Goal: Information Seeking & Learning: Learn about a topic

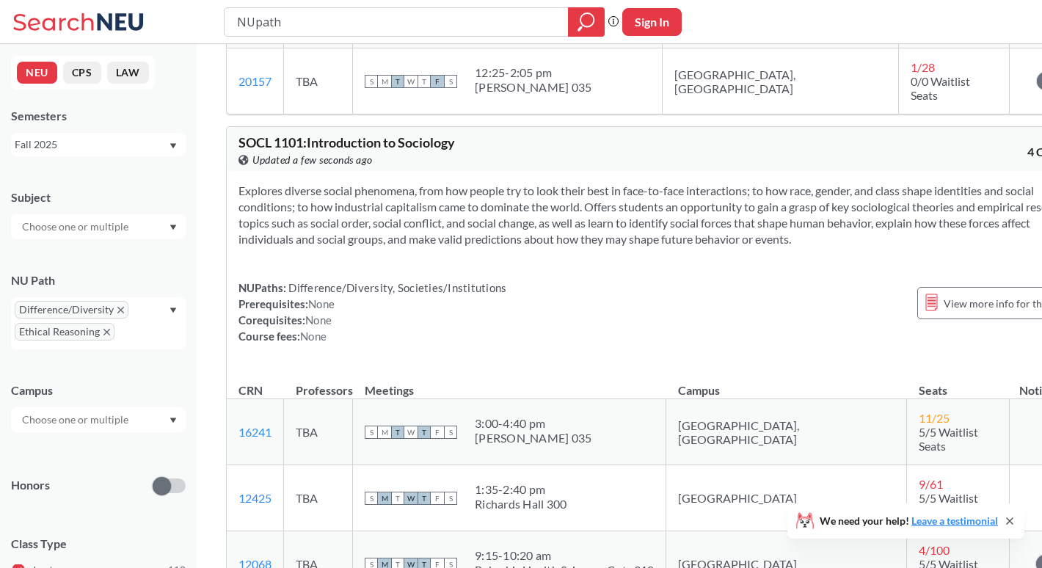
scroll to position [162, 0]
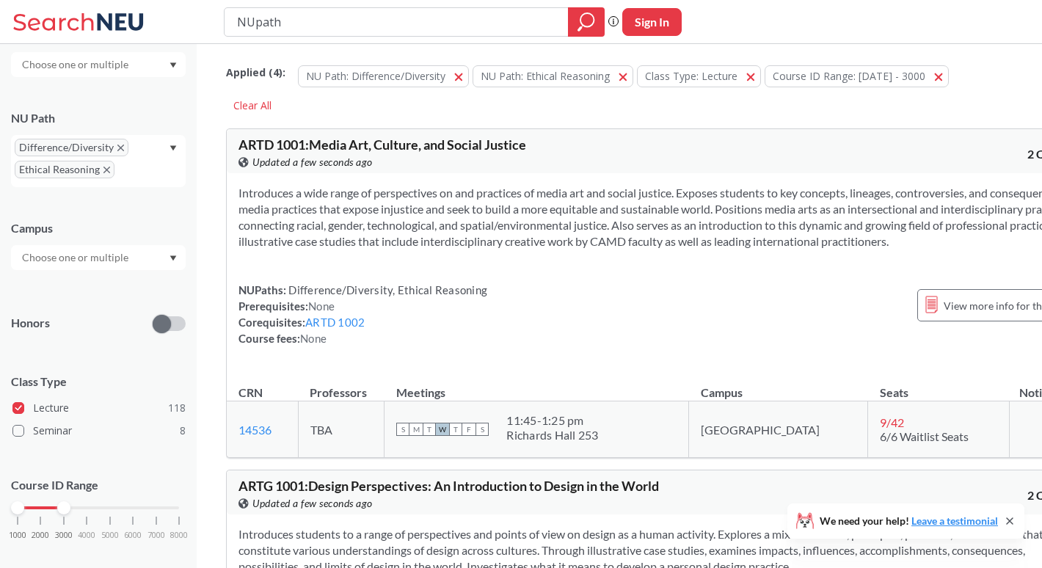
scroll to position [0, 0]
click at [167, 95] on div "Subject NU Path Difference/Diversity Ethical Reasoning Campus Honors Class Type…" at bounding box center [98, 290] width 175 height 556
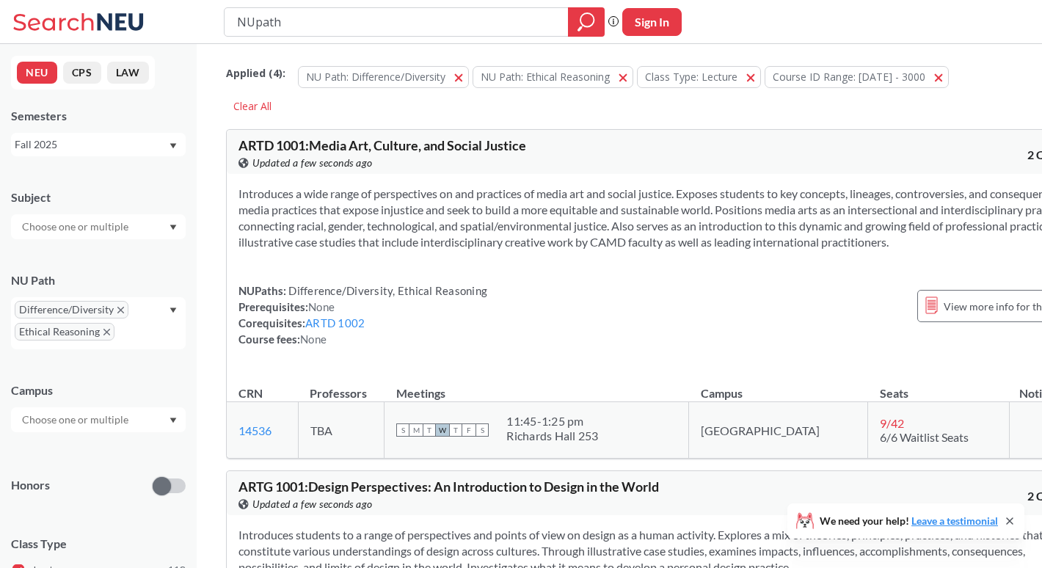
click at [158, 225] on div at bounding box center [98, 226] width 175 height 25
click at [152, 262] on p "Philosophy" at bounding box center [102, 267] width 166 height 15
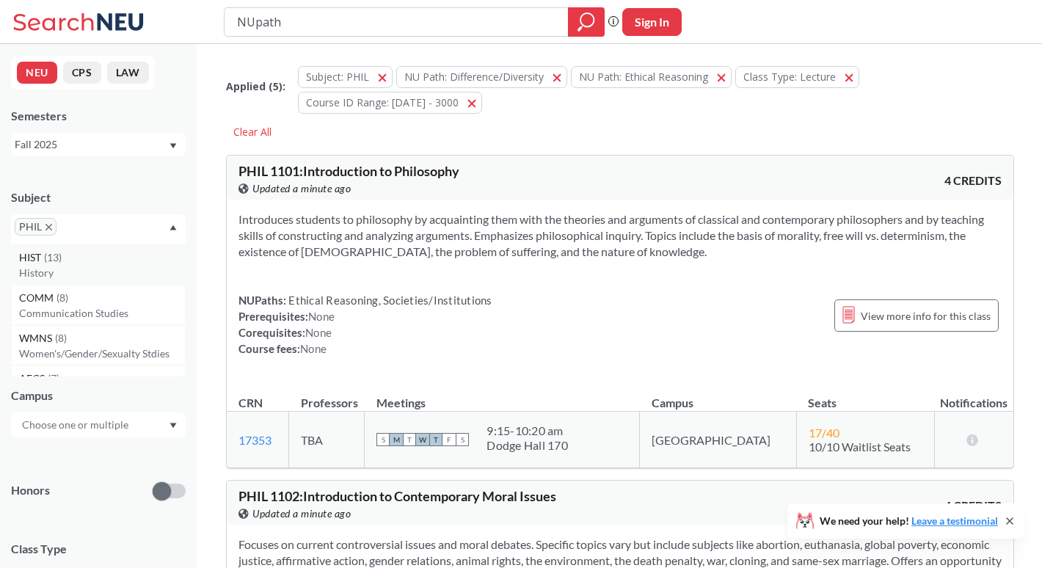
click at [118, 271] on p "History" at bounding box center [102, 273] width 166 height 15
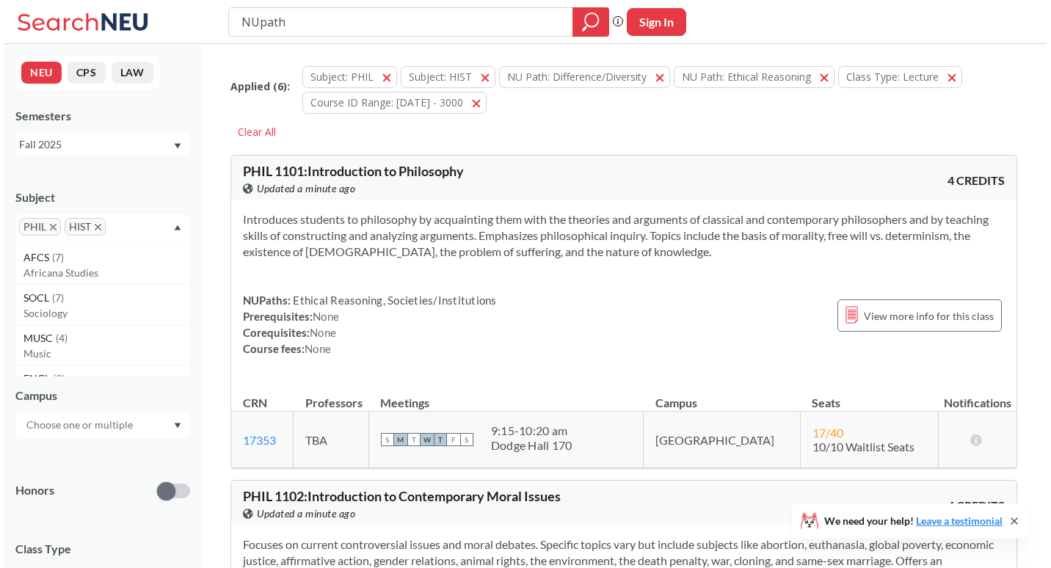
scroll to position [85, 0]
click at [129, 294] on div "SOCL ( 7 )" at bounding box center [102, 293] width 166 height 16
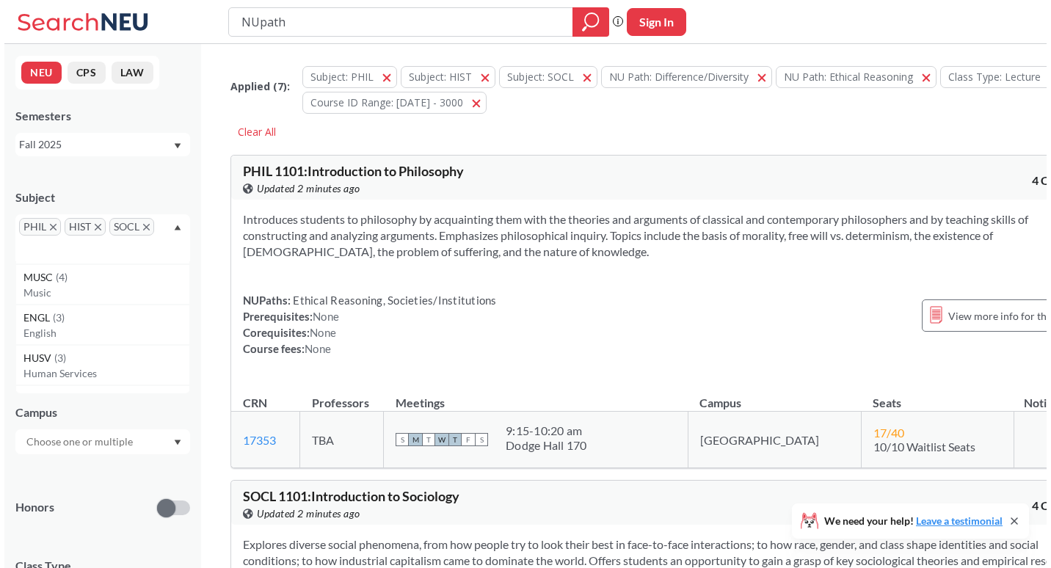
scroll to position [126, 0]
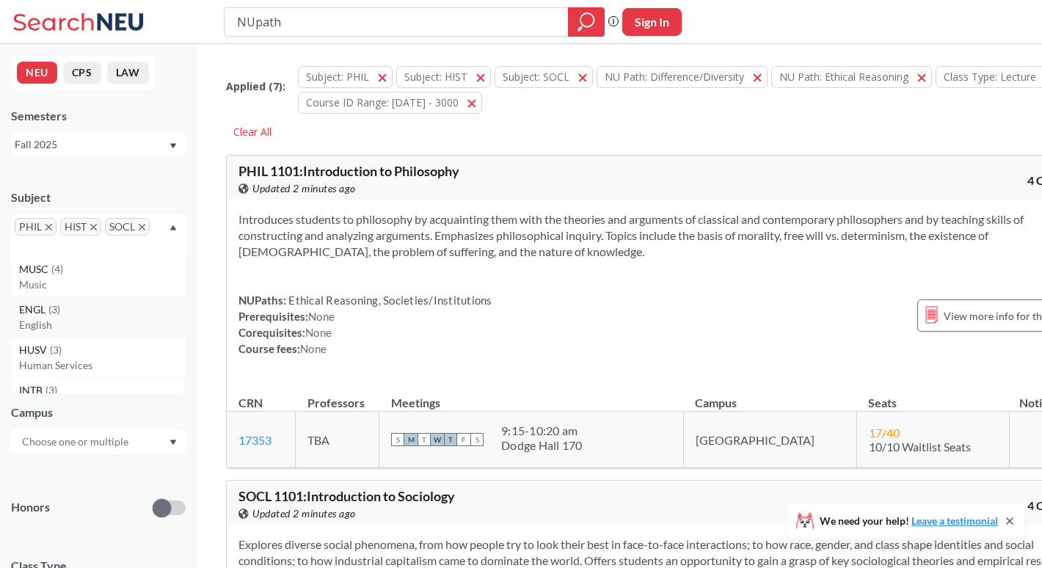
click at [119, 314] on div "ENGL ( 3 )" at bounding box center [102, 310] width 166 height 16
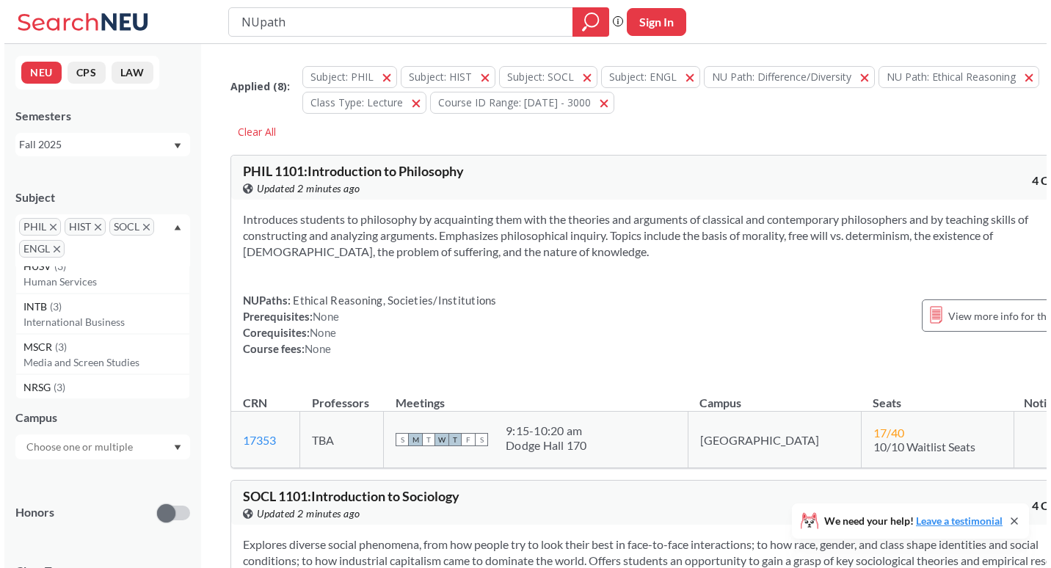
scroll to position [183, 0]
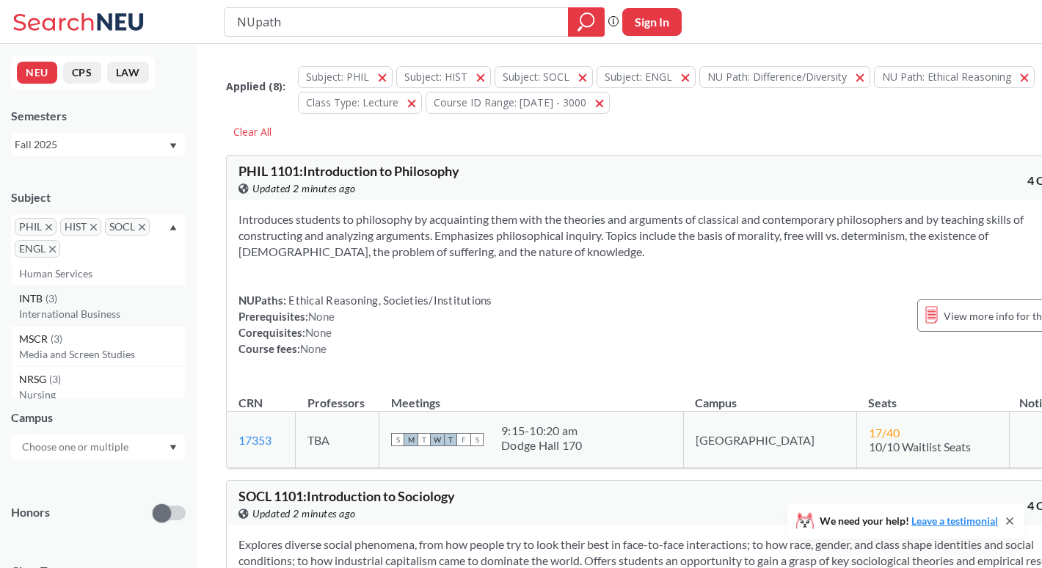
click at [132, 299] on div "INTB ( 3 )" at bounding box center [102, 299] width 166 height 16
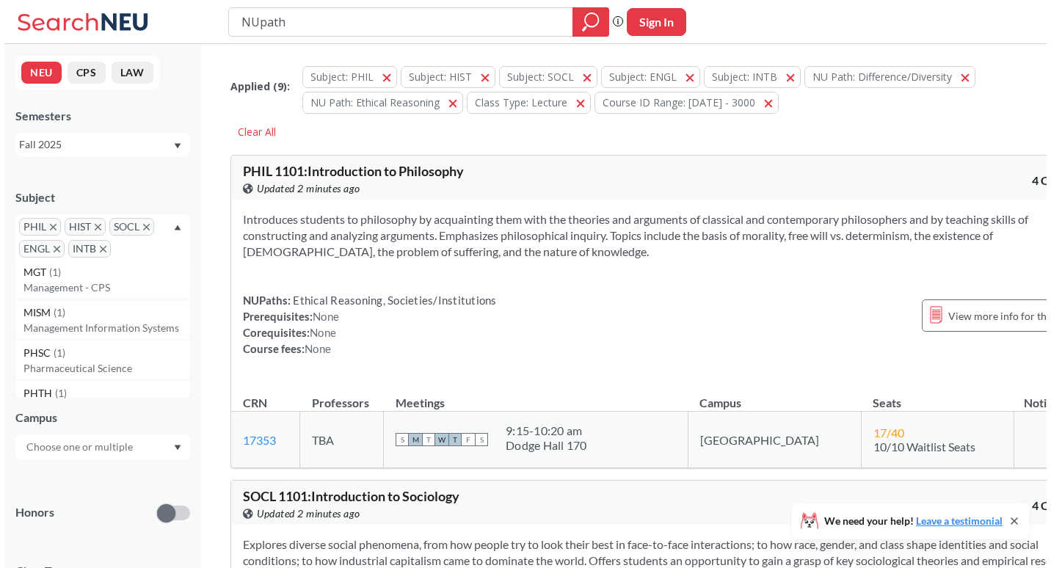
scroll to position [1244, 0]
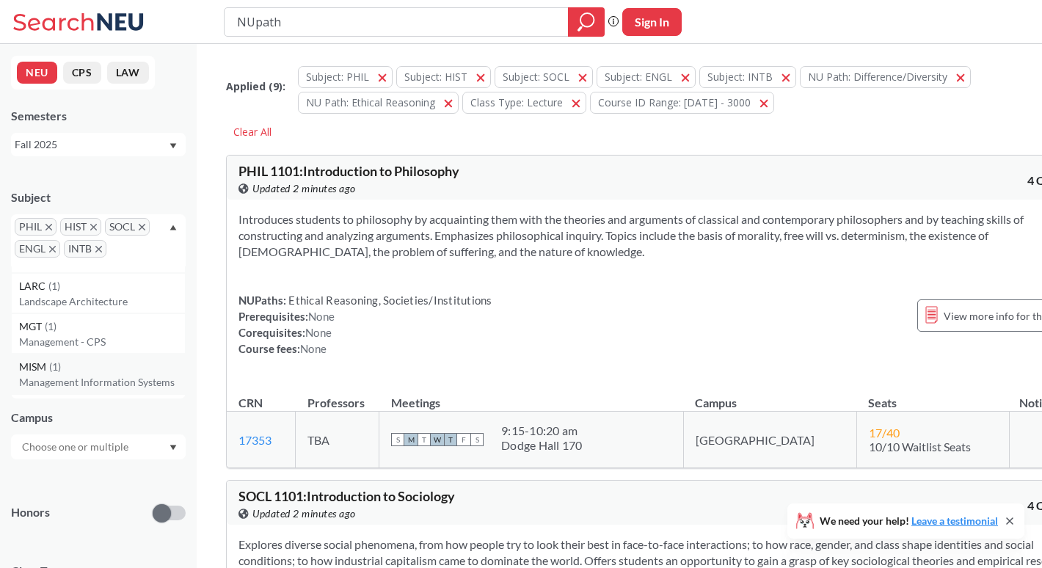
click at [142, 369] on div "MISM ( 1 )" at bounding box center [102, 367] width 166 height 16
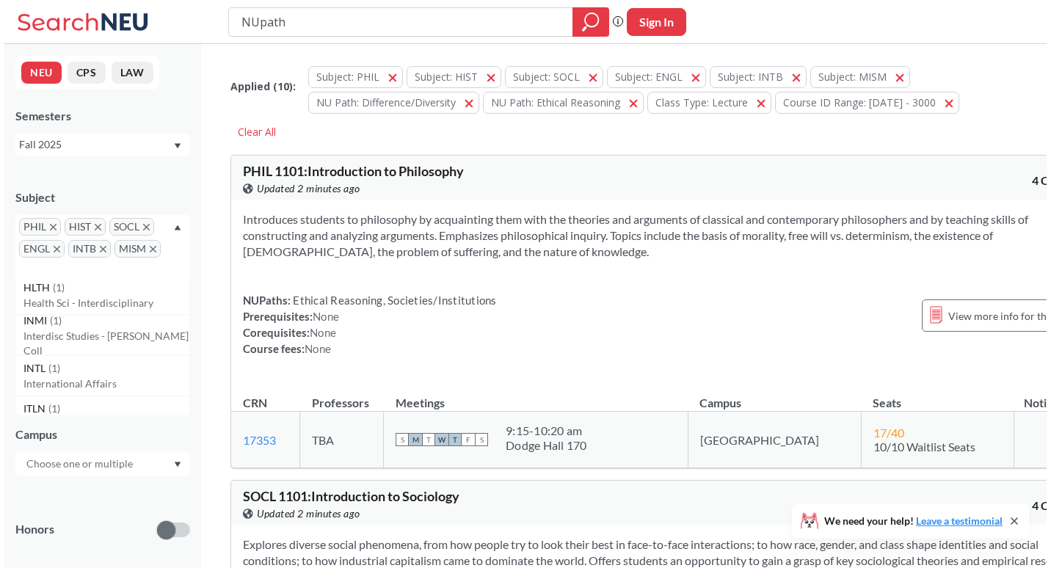
scroll to position [1009, 0]
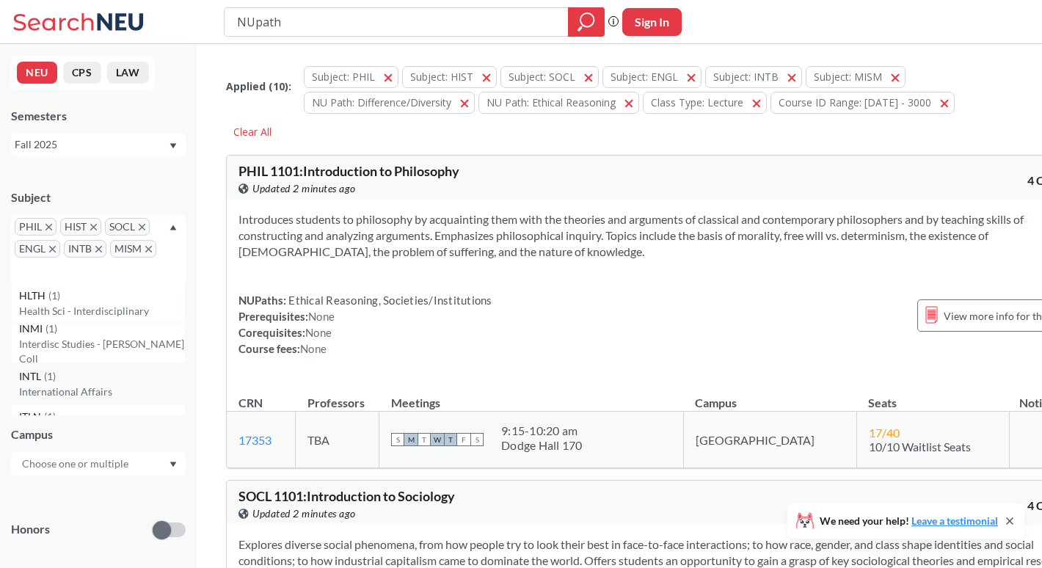
click at [115, 379] on div "INTL ( 1 )" at bounding box center [102, 376] width 166 height 16
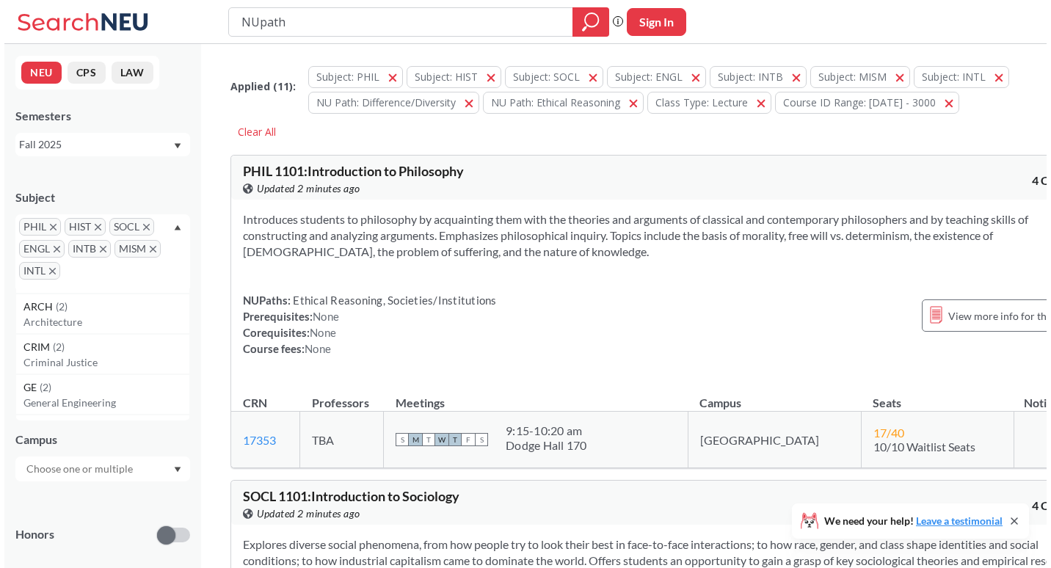
scroll to position [306, 0]
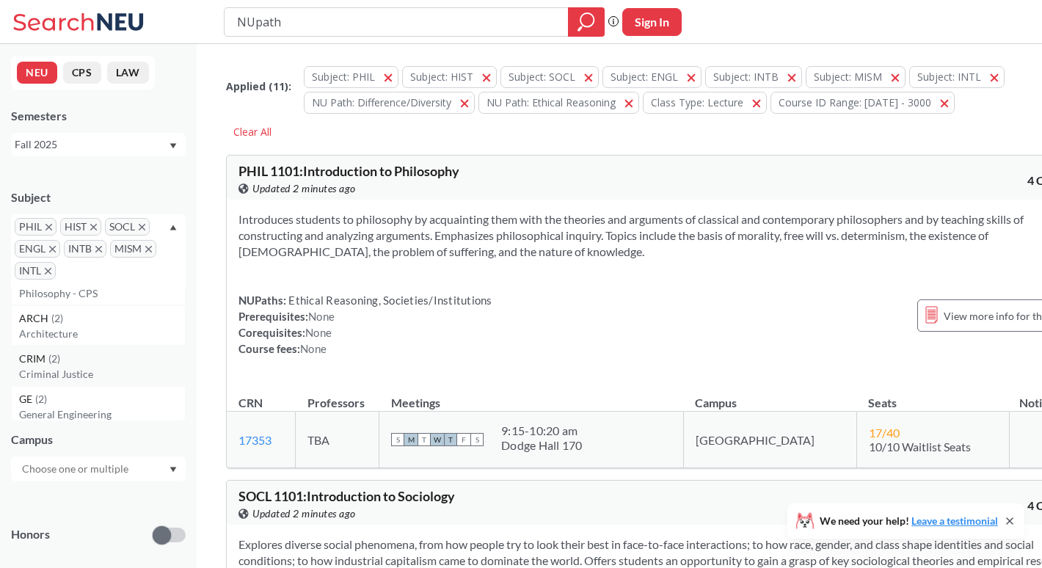
click at [141, 362] on div "[PERSON_NAME] ( 2 )" at bounding box center [102, 359] width 166 height 16
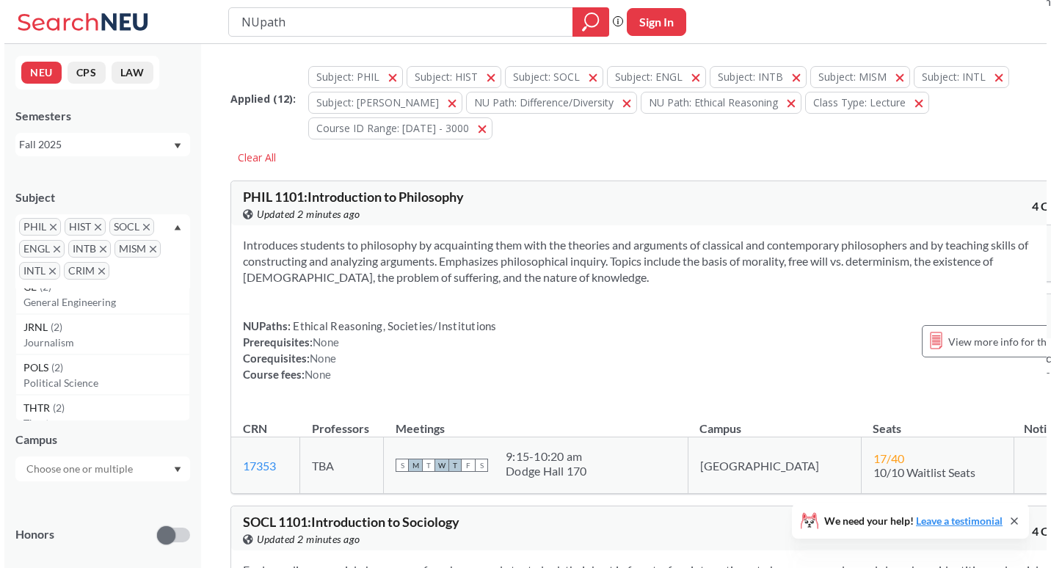
scroll to position [381, 0]
click at [101, 372] on p "Political Science" at bounding box center [102, 379] width 166 height 15
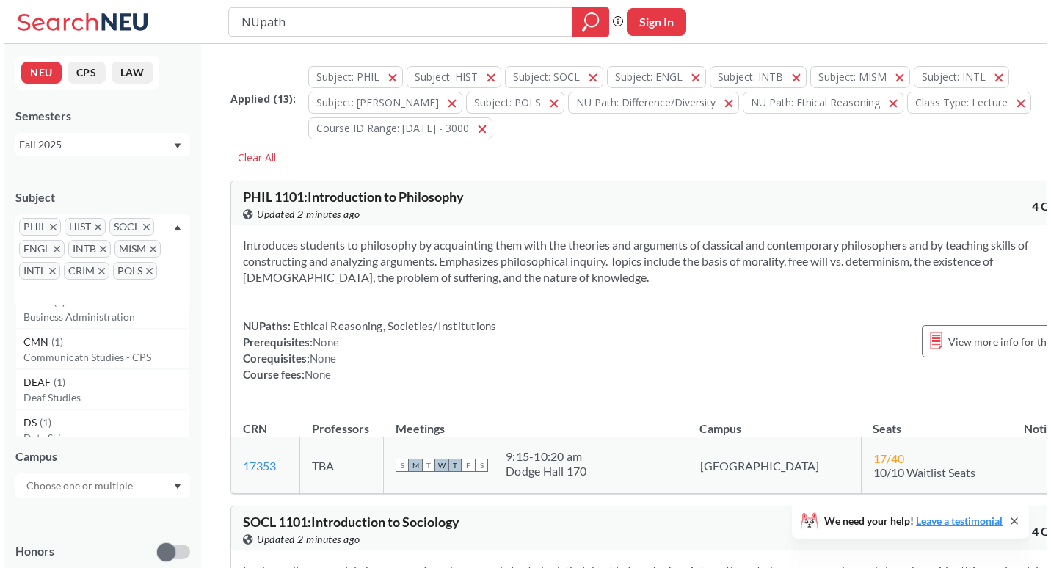
scroll to position [655, 0]
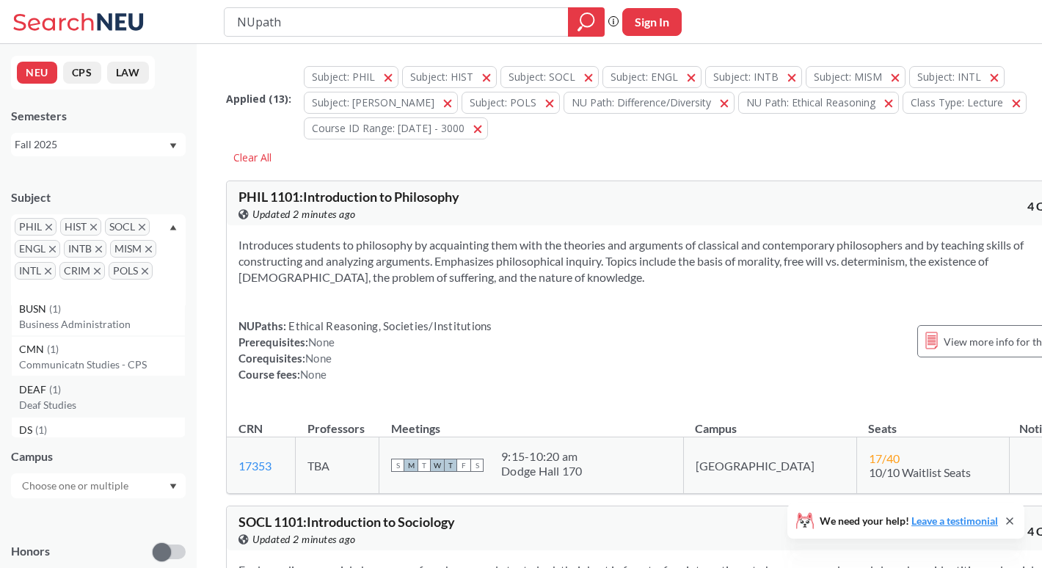
click at [138, 387] on div "DEAF ( 1 )" at bounding box center [102, 389] width 166 height 16
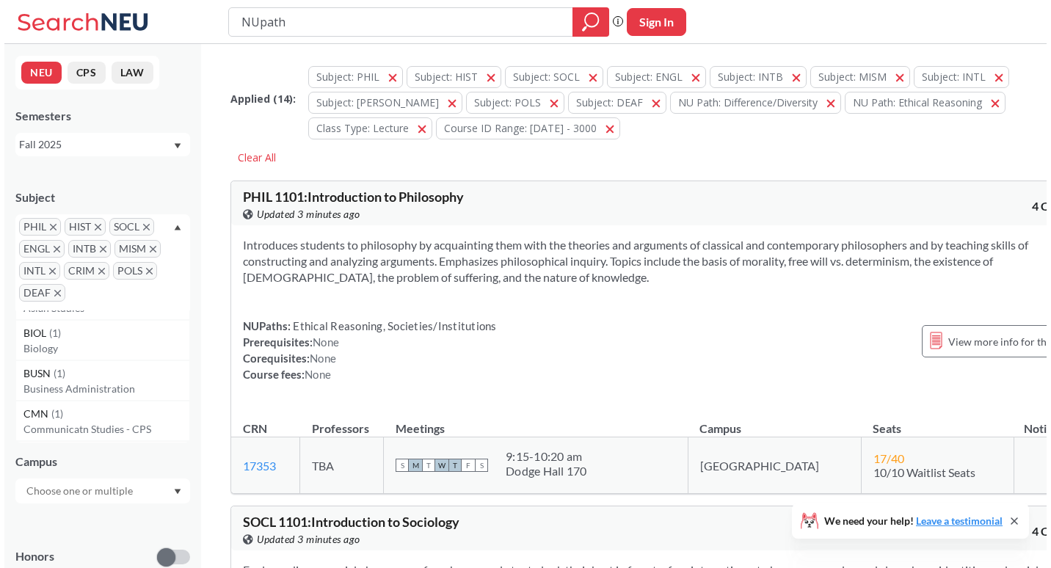
scroll to position [599, 0]
click at [153, 378] on p "Business Administration" at bounding box center [102, 385] width 166 height 15
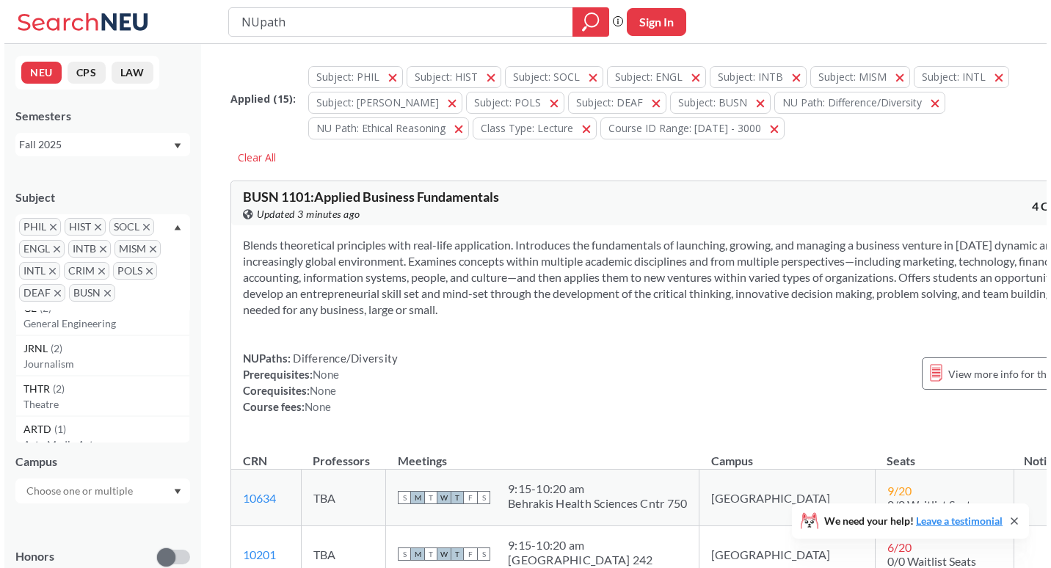
scroll to position [382, 0]
click at [150, 354] on p "Journalism" at bounding box center [102, 360] width 166 height 15
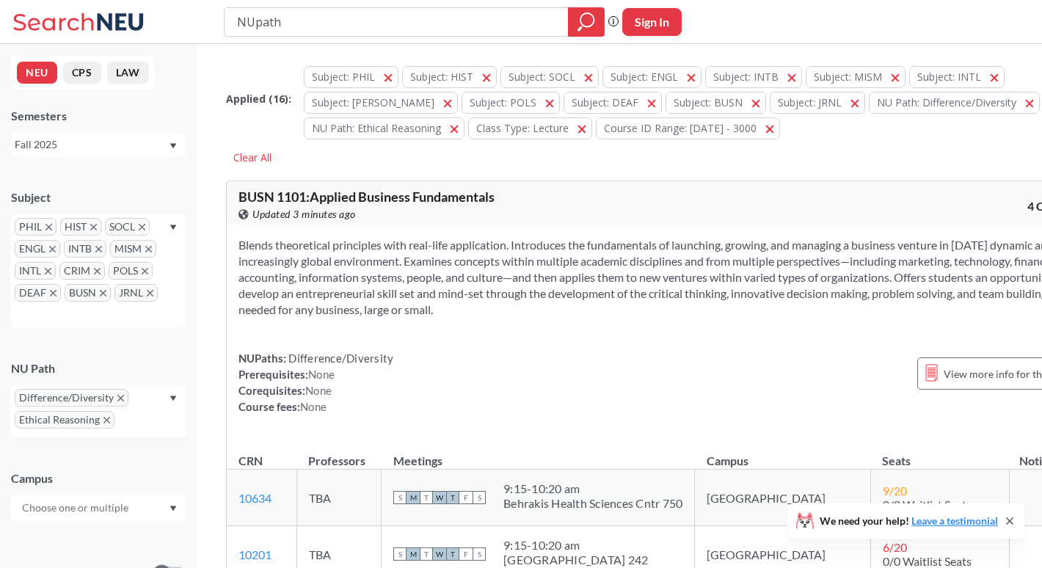
type input "NUpath"
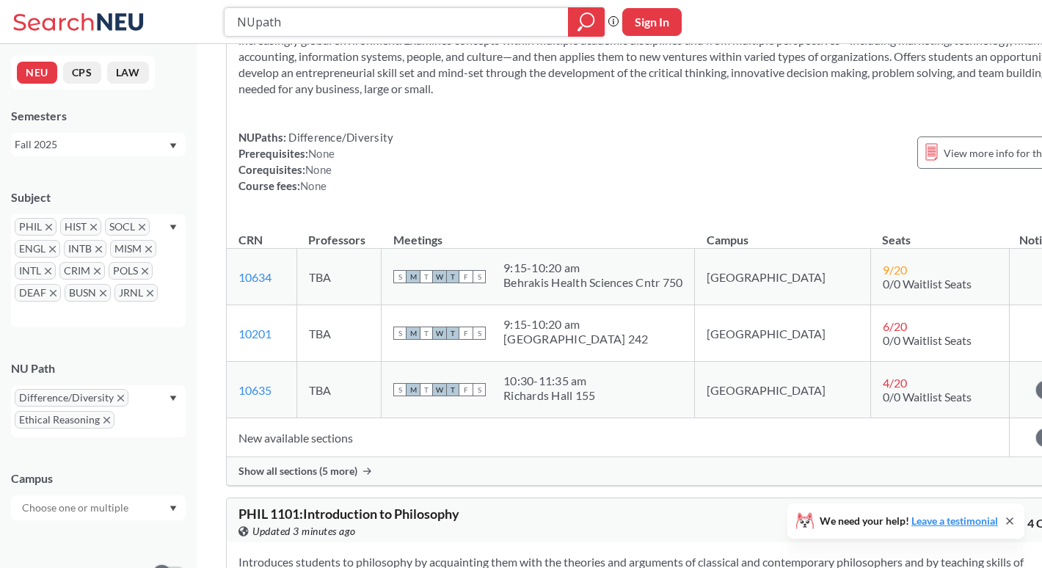
scroll to position [212, 0]
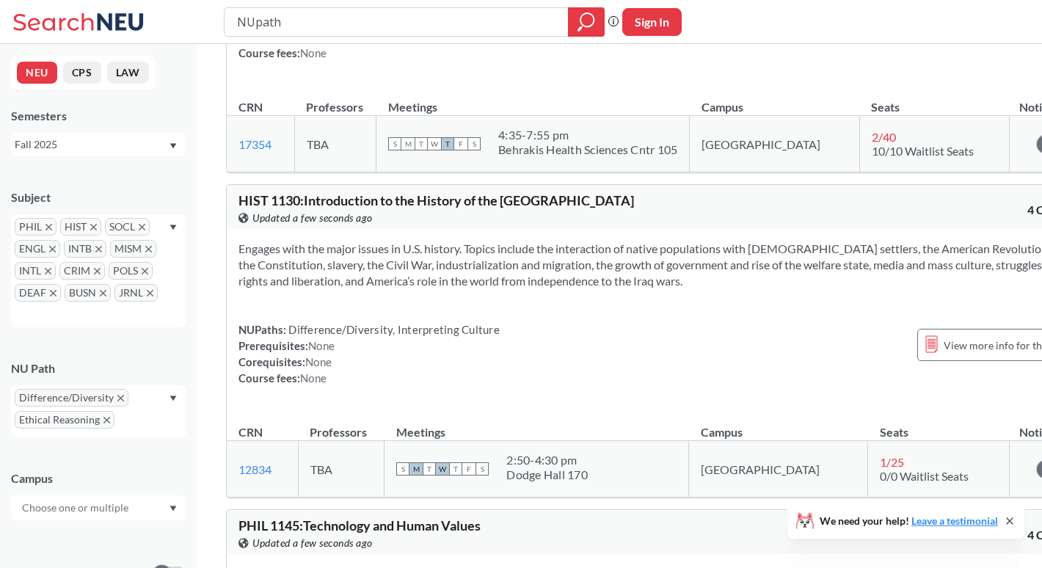
scroll to position [4350, 0]
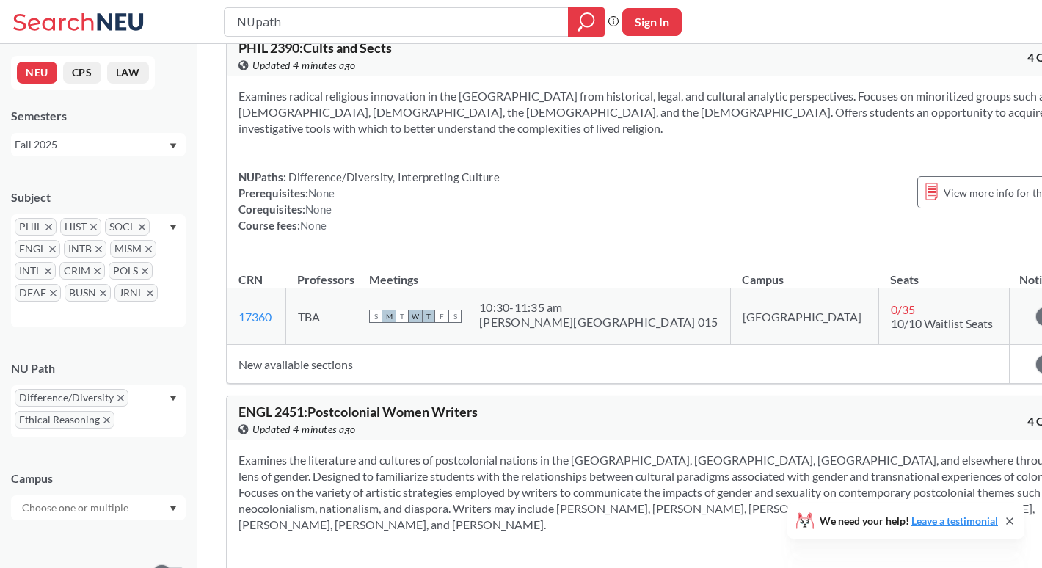
scroll to position [20864, 0]
